Goal: Find specific page/section: Find specific page/section

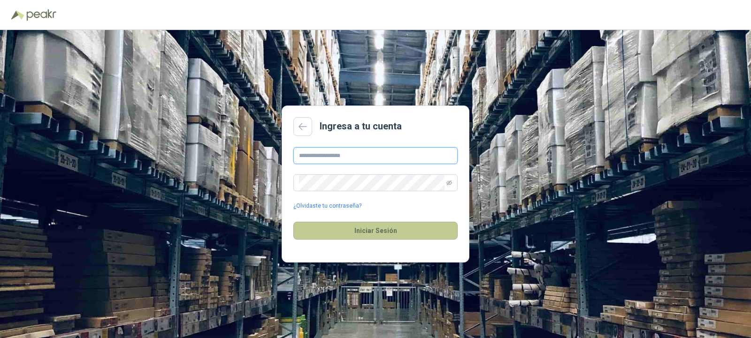
type input "**********"
click at [386, 226] on button "Iniciar Sesión" at bounding box center [375, 231] width 164 height 18
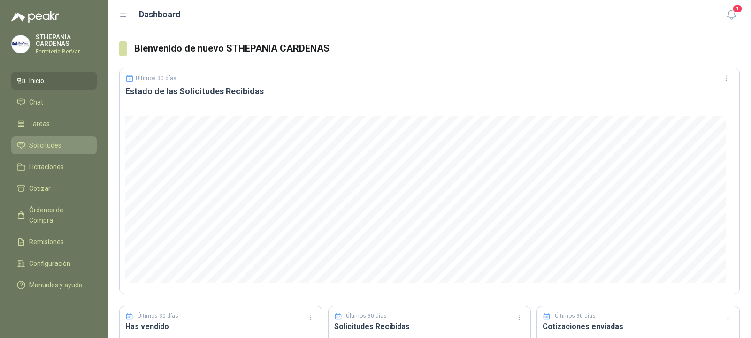
click at [51, 145] on span "Solicitudes" at bounding box center [45, 145] width 32 height 10
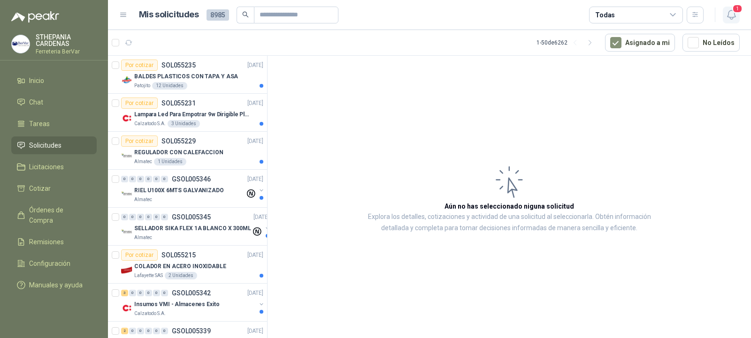
click at [733, 18] on icon "button" at bounding box center [732, 15] width 12 height 12
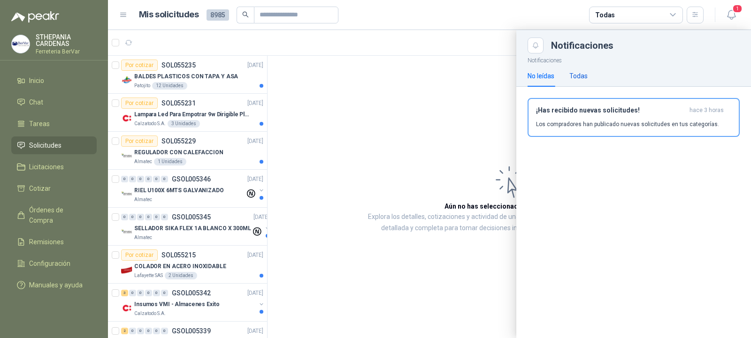
click at [587, 71] on div "Todas" at bounding box center [578, 76] width 18 height 10
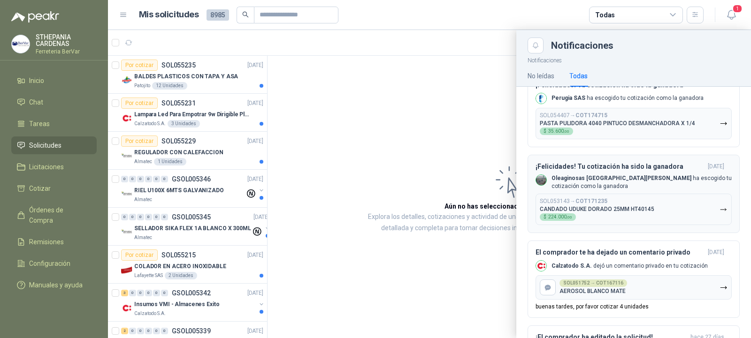
scroll to position [188, 0]
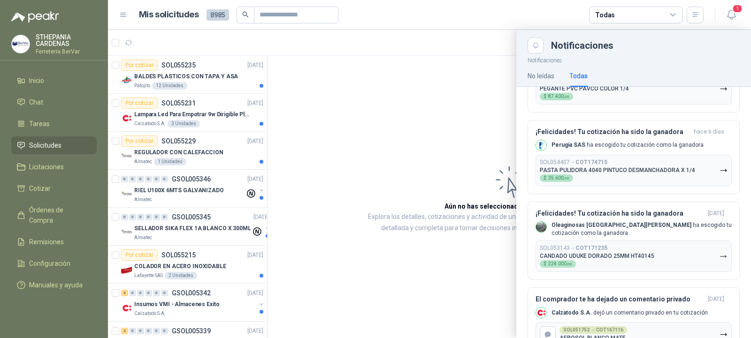
click at [474, 62] on div at bounding box center [429, 184] width 643 height 308
